Goal: Task Accomplishment & Management: Manage account settings

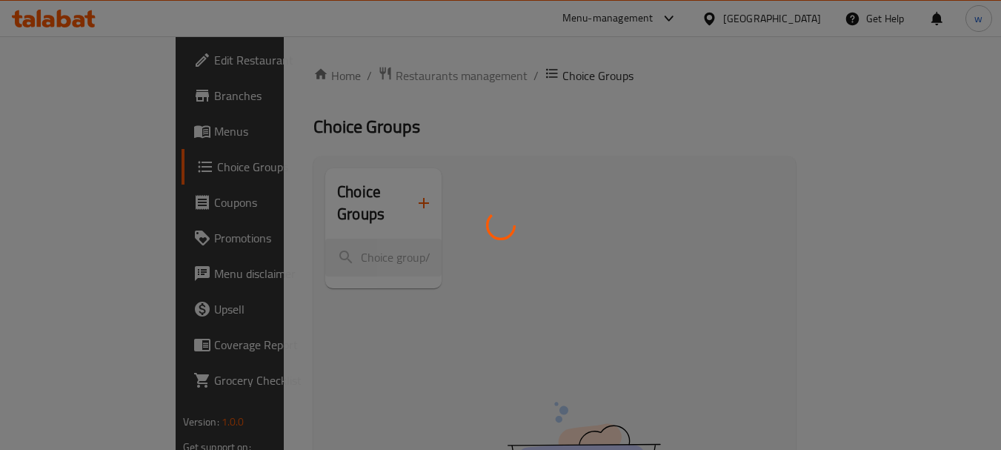
click at [63, 122] on div at bounding box center [500, 225] width 1001 height 450
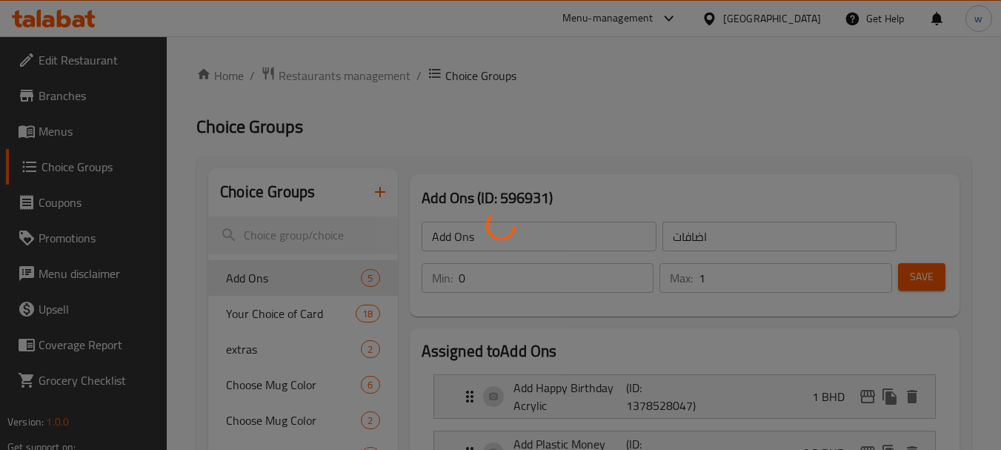
click at [55, 129] on div at bounding box center [500, 225] width 1001 height 450
click at [704, 18] on div at bounding box center [500, 225] width 1001 height 450
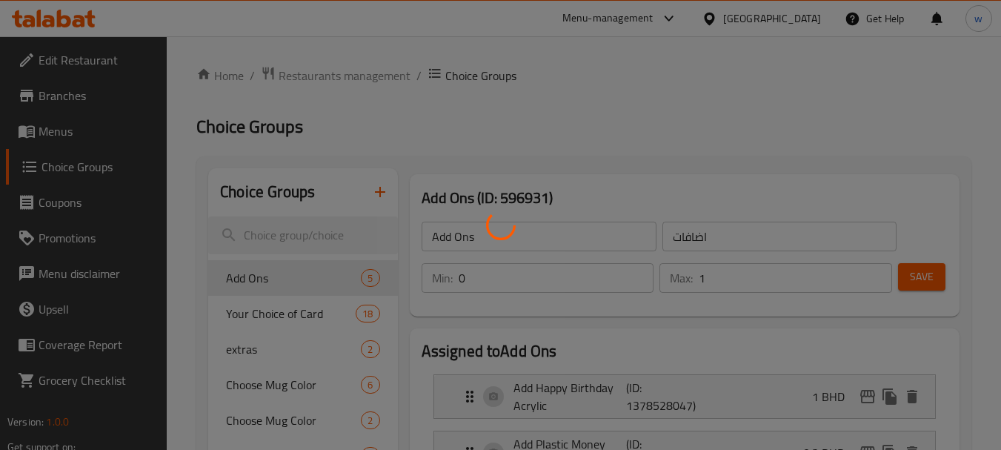
click at [704, 18] on div at bounding box center [500, 225] width 1001 height 450
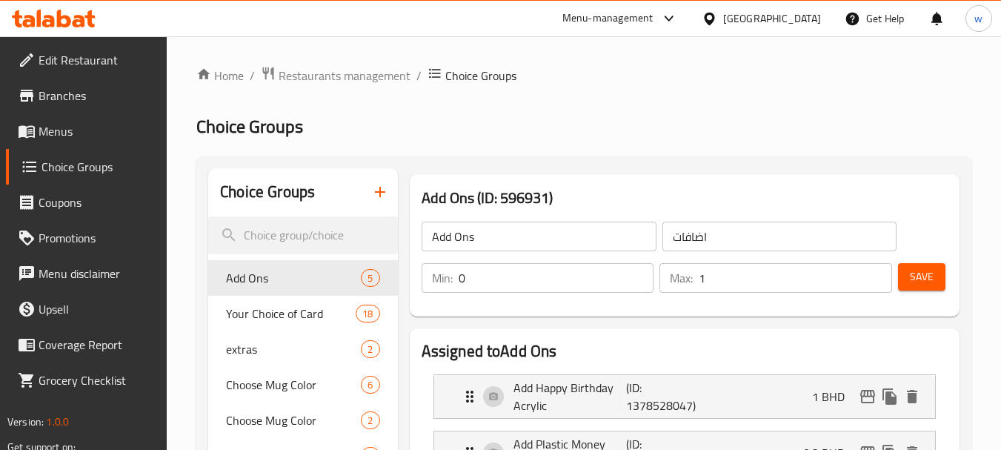
click at [704, 18] on div at bounding box center [500, 225] width 1001 height 450
click at [654, 18] on div "Menu-management" at bounding box center [608, 19] width 91 height 18
click at [614, 124] on div "Restaurant-Management" at bounding box center [589, 129] width 116 height 16
